Goal: Information Seeking & Learning: Learn about a topic

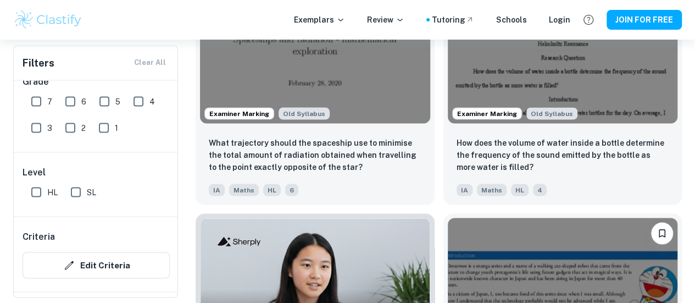
scroll to position [984, 0]
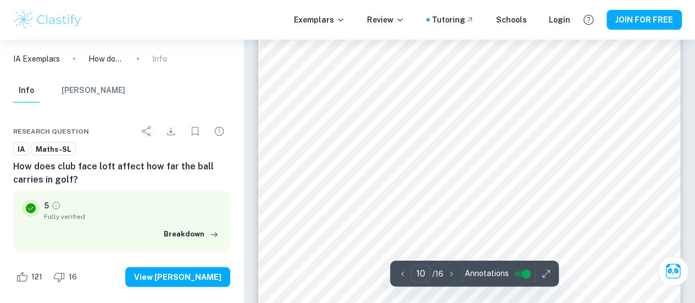
type input "11"
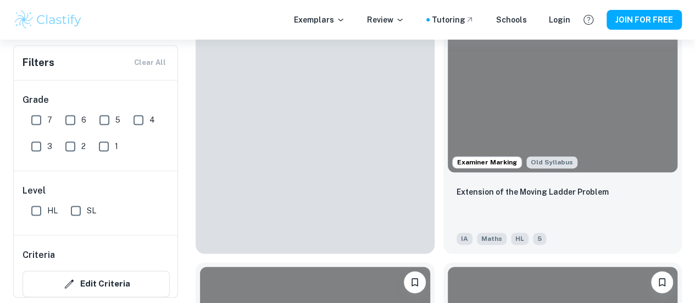
scroll to position [2795, 0]
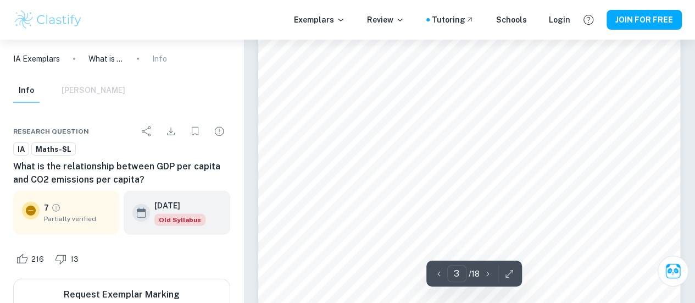
scroll to position [1534, 0]
type input "18"
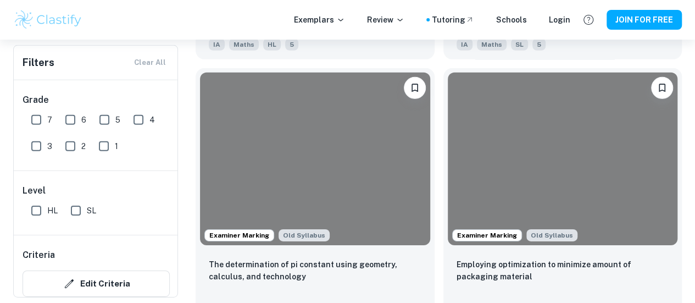
scroll to position [1654, 0]
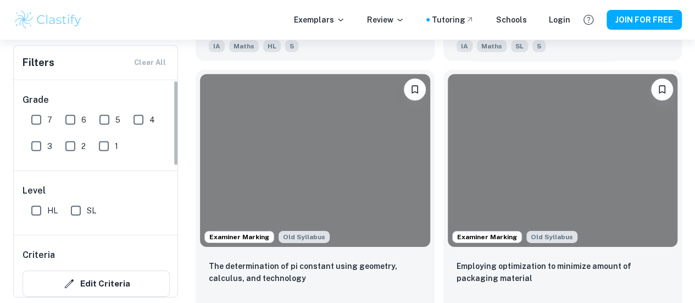
click at [41, 121] on input "7" at bounding box center [36, 120] width 22 height 22
checkbox input "true"
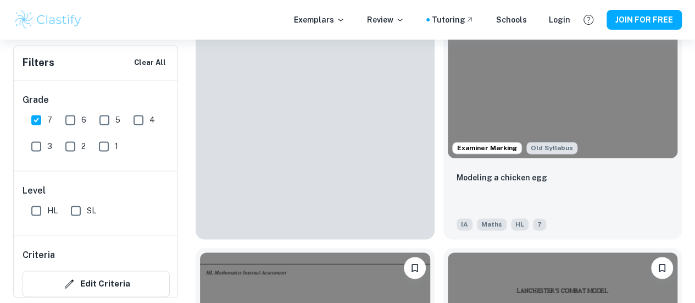
scroll to position [710, 0]
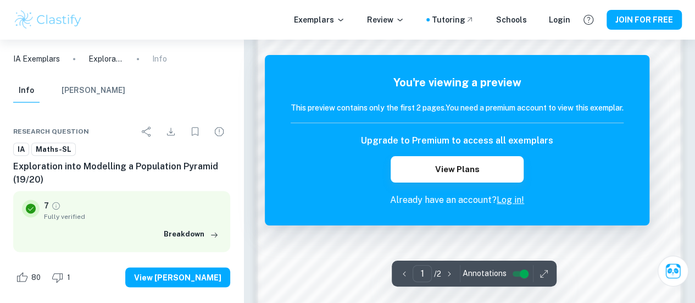
scroll to position [920, 0]
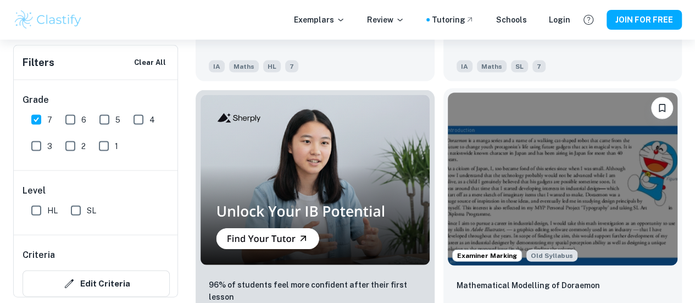
scroll to position [1131, 0]
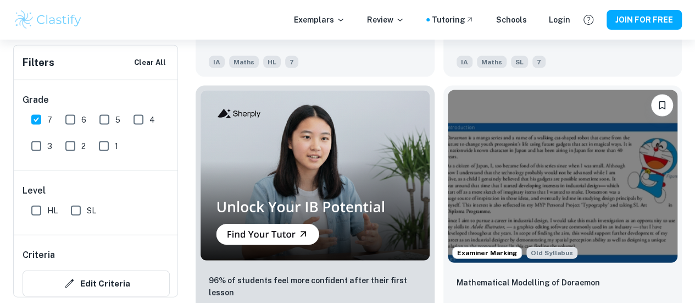
click at [71, 118] on input "6" at bounding box center [70, 120] width 22 height 22
checkbox input "true"
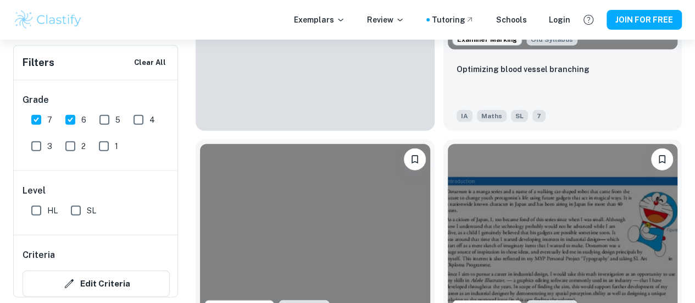
scroll to position [1343, 0]
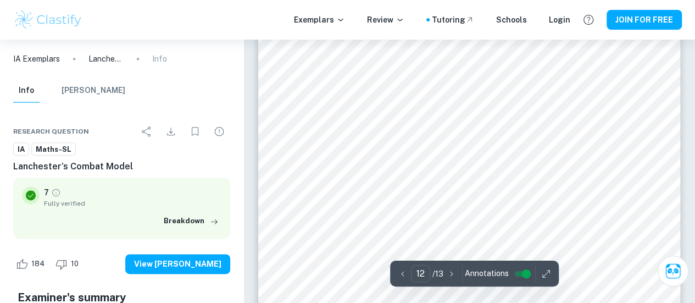
scroll to position [6876, 0]
type input "1"
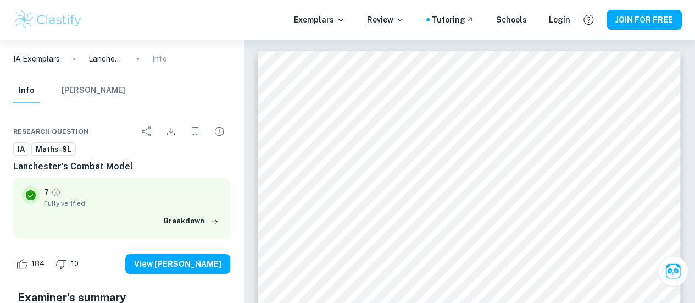
click at [46, 62] on p "IA Exemplars" at bounding box center [36, 59] width 47 height 12
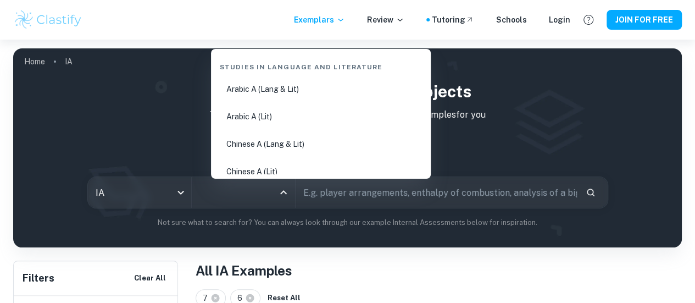
click at [274, 195] on input "All Subjects" at bounding box center [235, 192] width 77 height 21
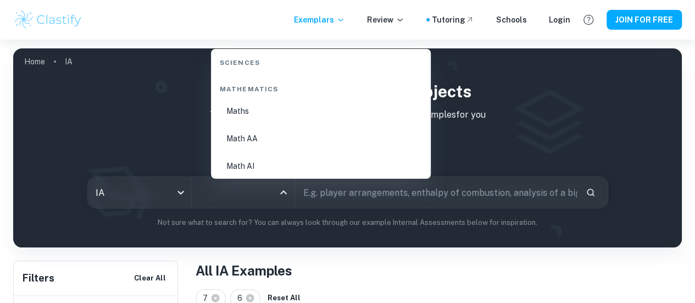
scroll to position [1877, 0]
click at [276, 138] on li "Math AA" at bounding box center [320, 136] width 211 height 25
type input "Math AA"
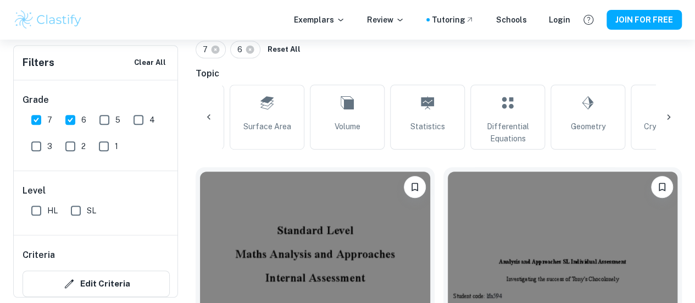
scroll to position [0, 396]
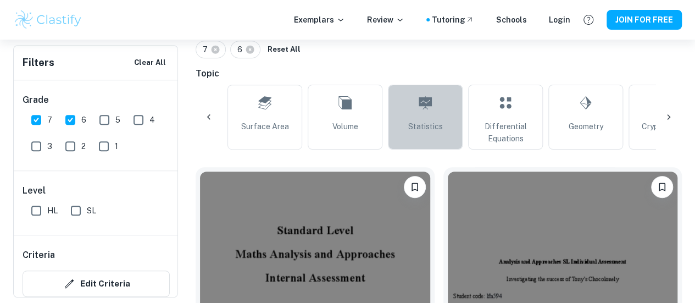
click at [408, 128] on link "Statistics" at bounding box center [425, 117] width 75 height 65
type input "Statistics"
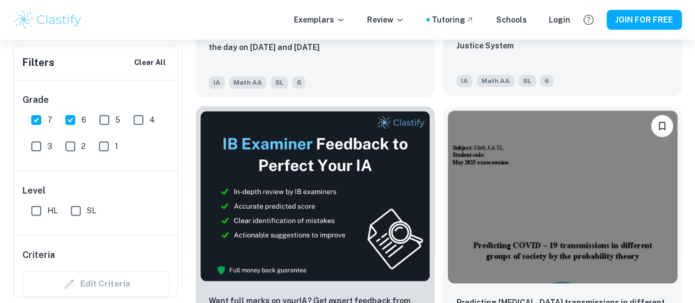
scroll to position [582, 0]
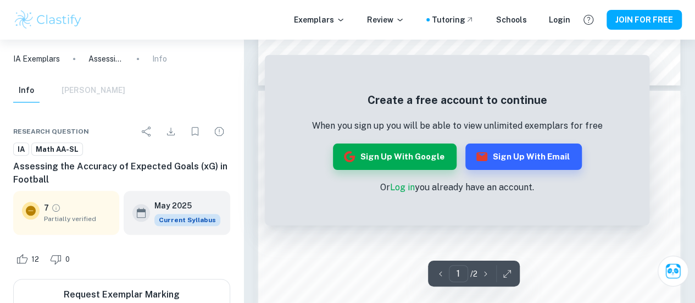
scroll to position [513, 0]
